Goal: Navigation & Orientation: Understand site structure

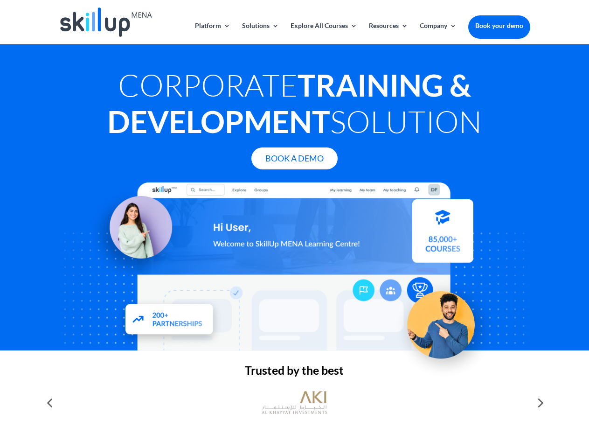
click at [294, 224] on div at bounding box center [294, 266] width 471 height 168
click at [260, 33] on link "Solutions" at bounding box center [260, 33] width 37 height 22
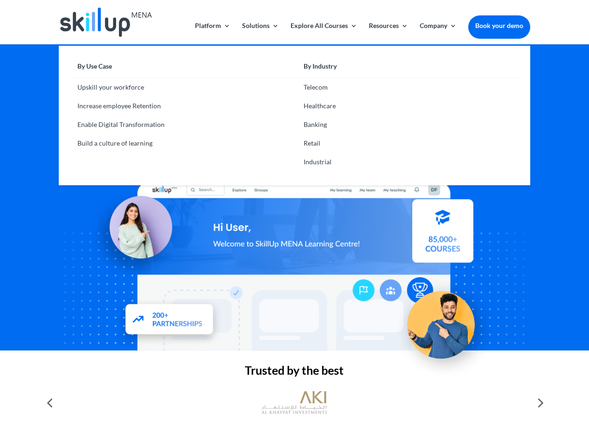
click at [323, 33] on link "Explore All Courses" at bounding box center [324, 33] width 67 height 22
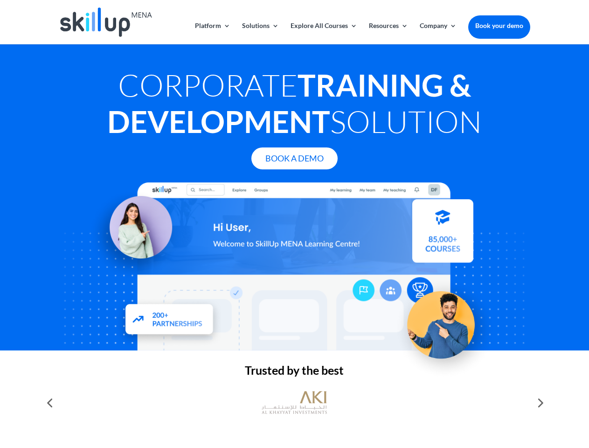
click at [388, 33] on link "Resources" at bounding box center [388, 33] width 39 height 22
click at [438, 33] on link "Company" at bounding box center [438, 33] width 37 height 22
click at [294, 403] on img at bounding box center [294, 402] width 65 height 33
